Goal: Check status: Check status

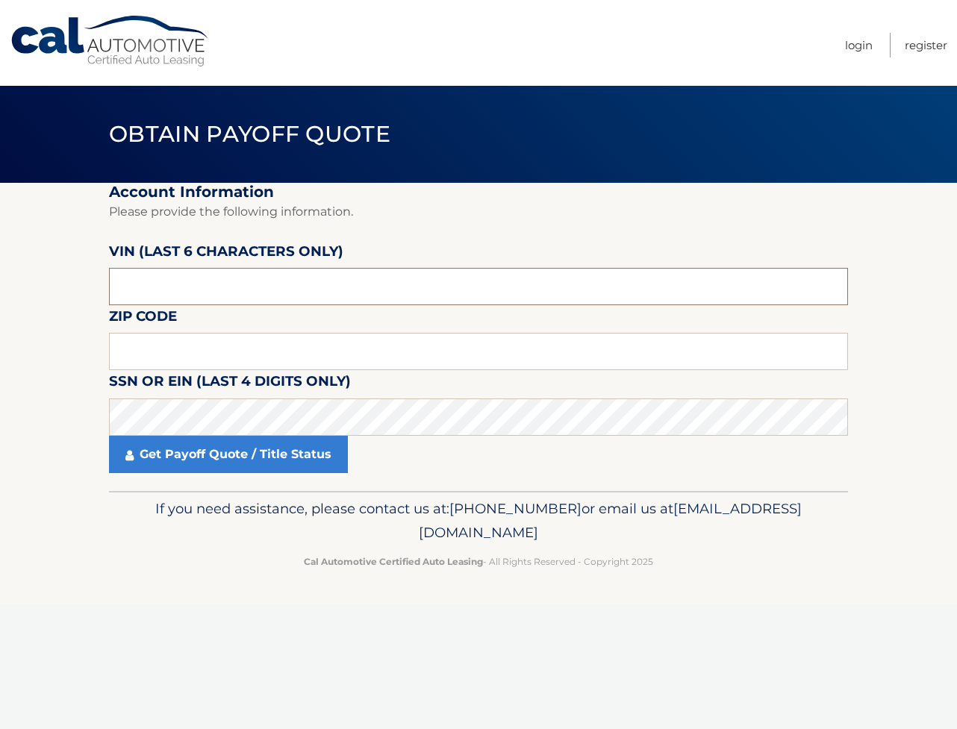
click at [160, 289] on input "text" at bounding box center [478, 286] width 739 height 37
click at [160, 297] on input "text" at bounding box center [478, 286] width 739 height 37
type input "406747"
click at [134, 364] on input "text" at bounding box center [478, 351] width 739 height 37
type input "11729"
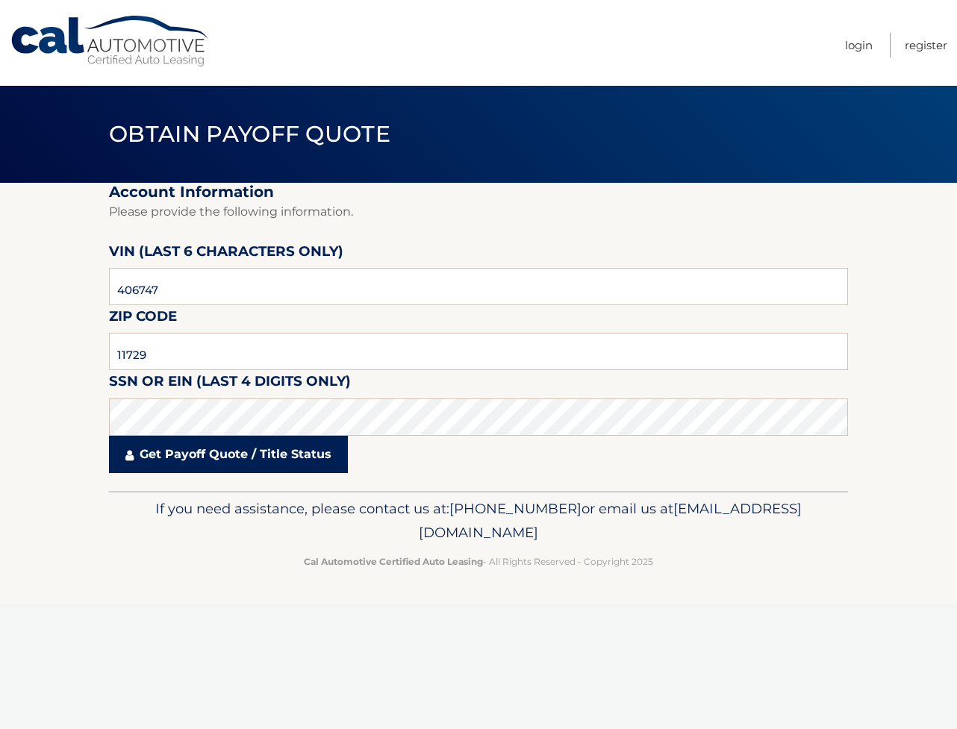
click at [158, 473] on link "Get Payoff Quote / Title Status" at bounding box center [228, 454] width 239 height 37
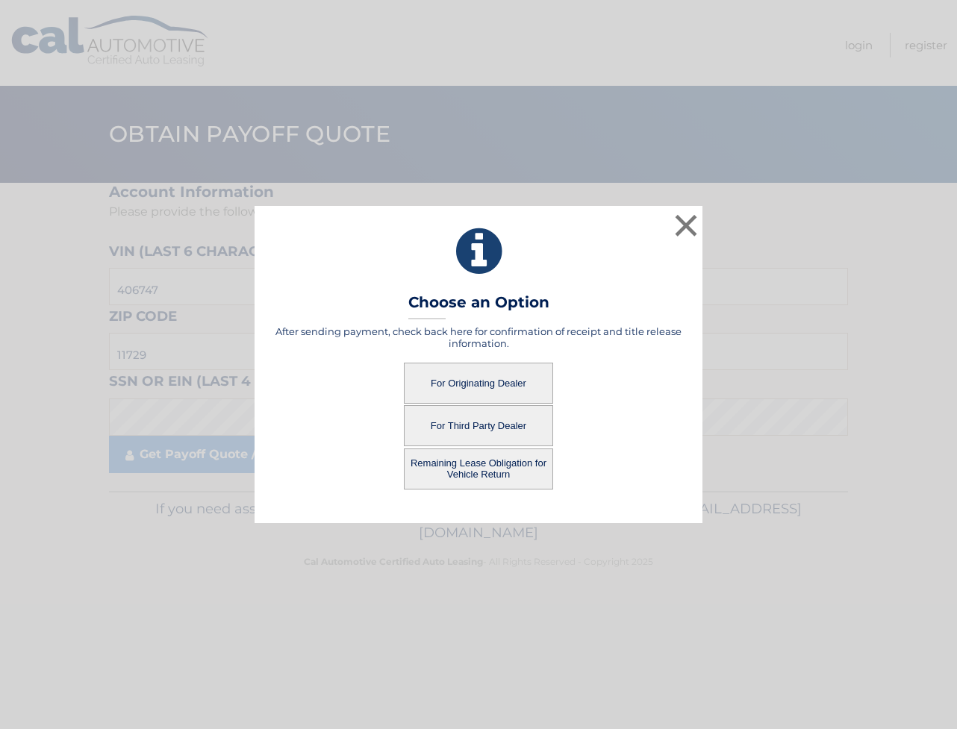
click at [475, 375] on button "For Originating Dealer" at bounding box center [478, 383] width 149 height 41
click at [495, 384] on button "For Originating Dealer" at bounding box center [478, 383] width 149 height 41
